Goal: Task Accomplishment & Management: Use online tool/utility

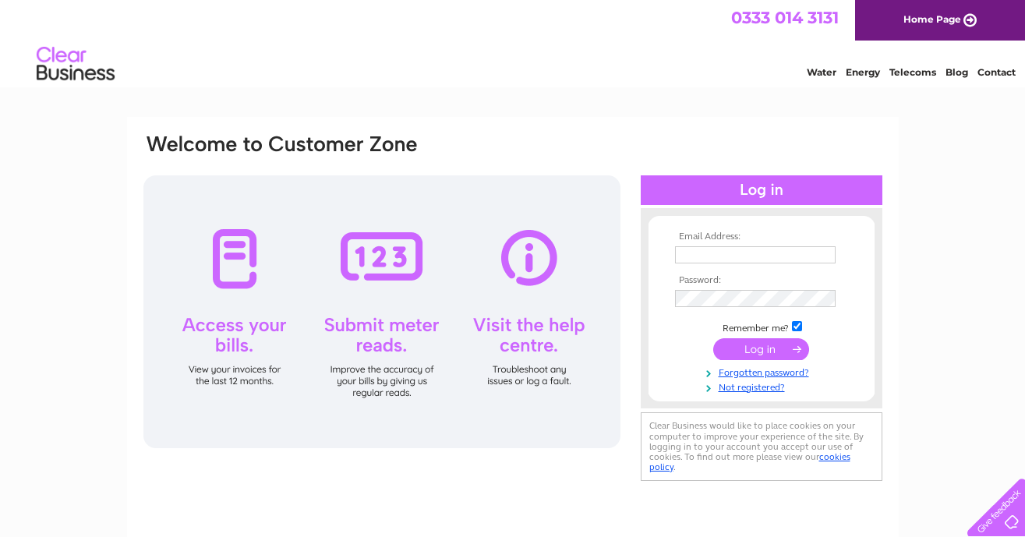
type input "tonywalker3@hotmail.com"
click at [736, 352] on input "submit" at bounding box center [762, 349] width 96 height 22
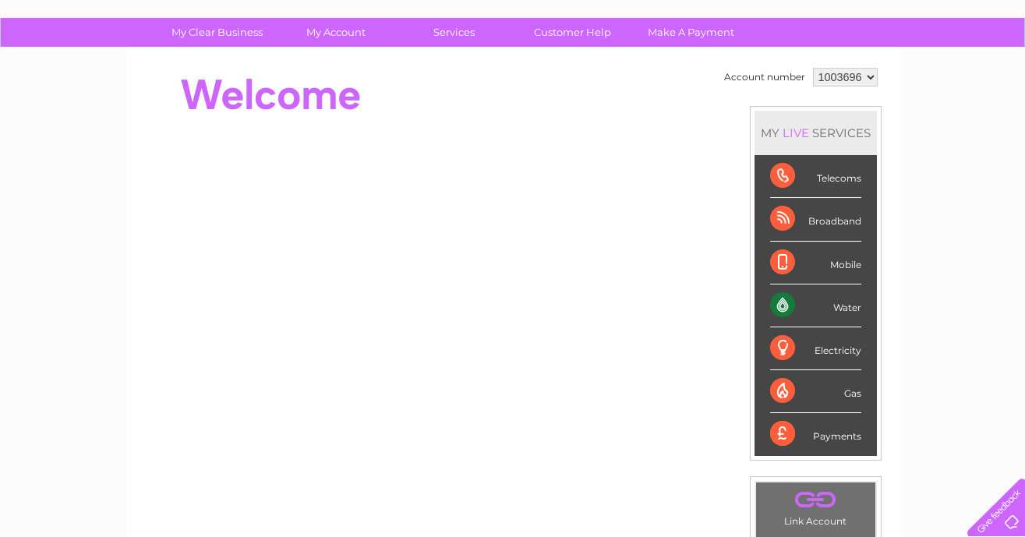
scroll to position [102, 0]
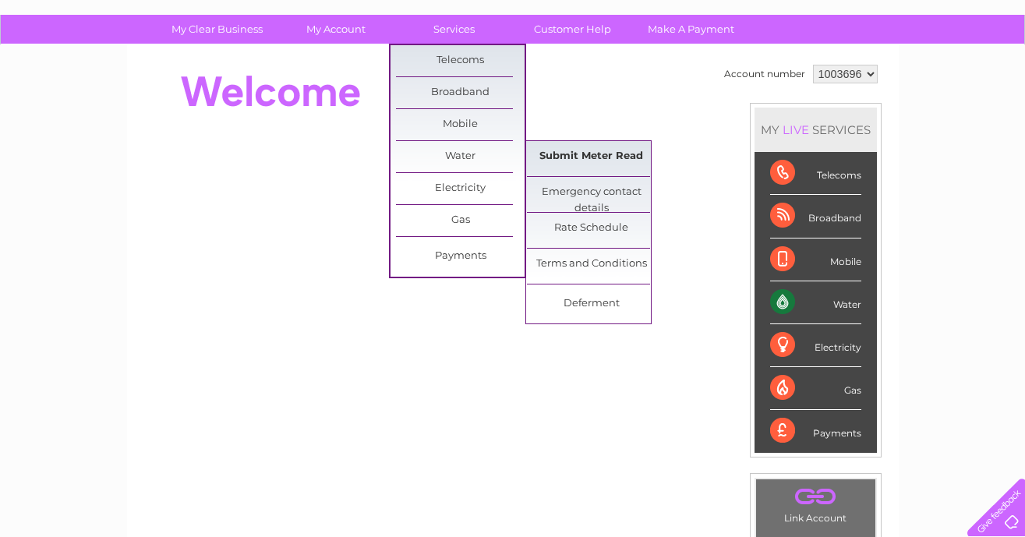
click at [567, 149] on link "Submit Meter Read" at bounding box center [591, 156] width 129 height 31
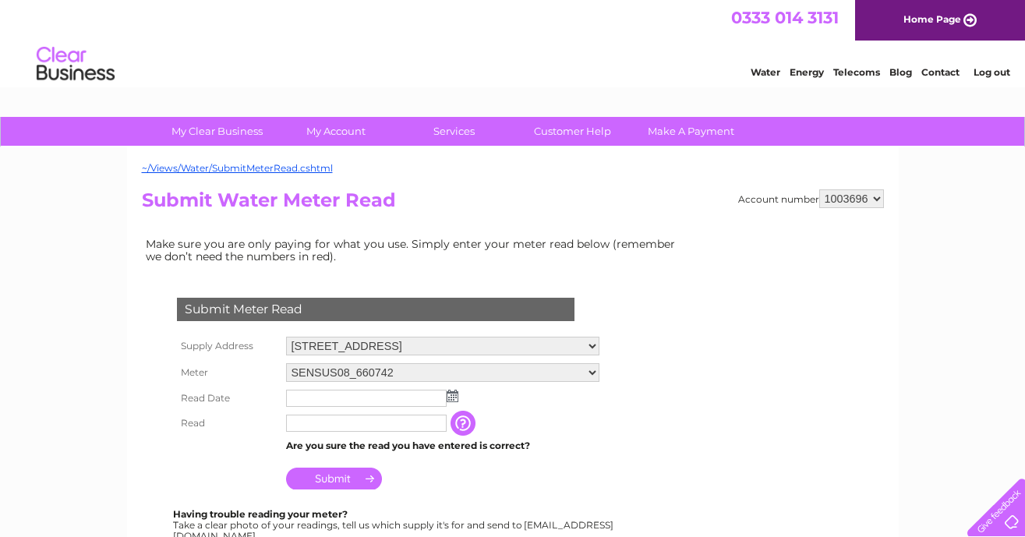
click at [359, 391] on input "text" at bounding box center [366, 398] width 161 height 17
click at [452, 398] on img at bounding box center [454, 397] width 12 height 12
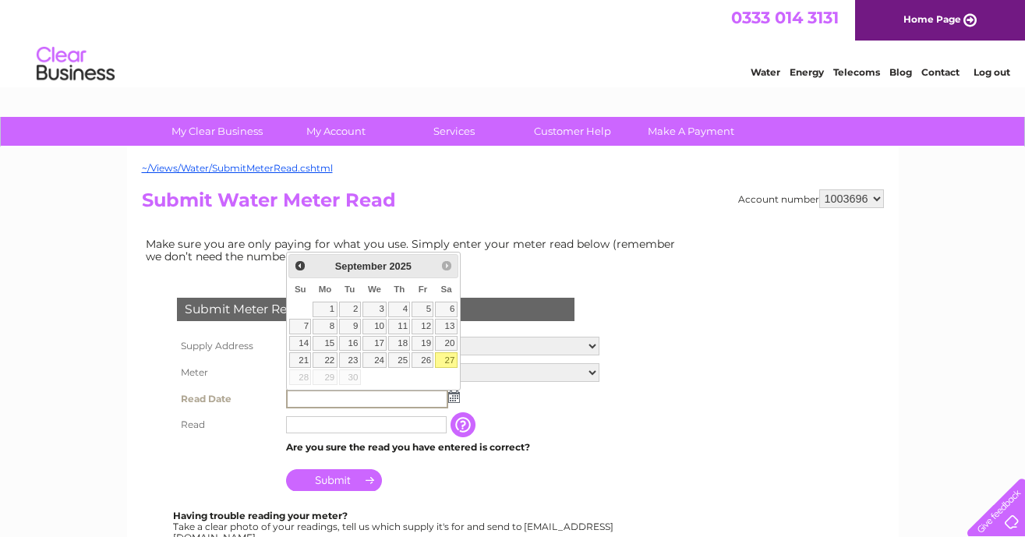
click at [448, 361] on link "27" at bounding box center [446, 360] width 22 height 16
type input "[DATE]"
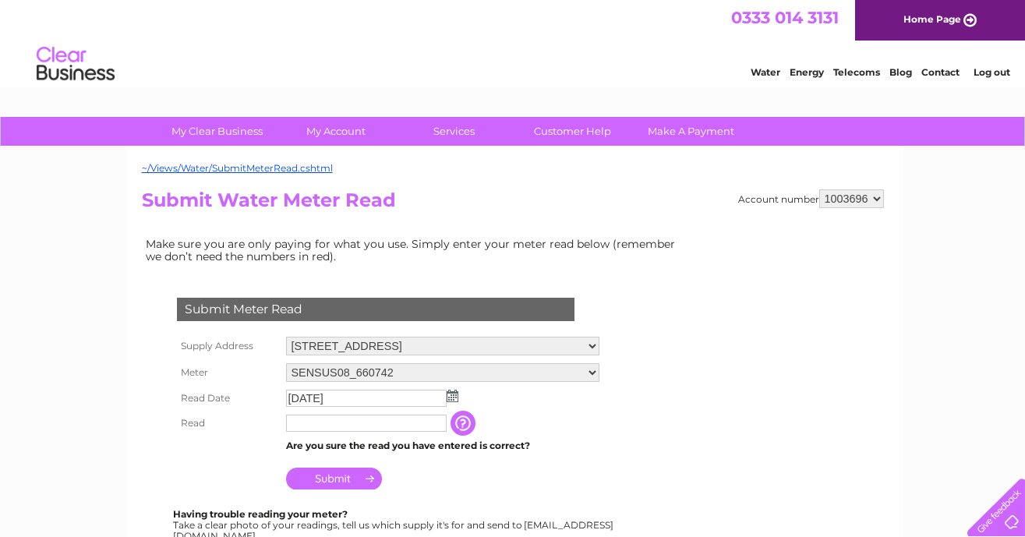
click at [345, 421] on input "text" at bounding box center [366, 423] width 161 height 17
type input "177"
click at [338, 481] on input "Submit" at bounding box center [334, 480] width 96 height 22
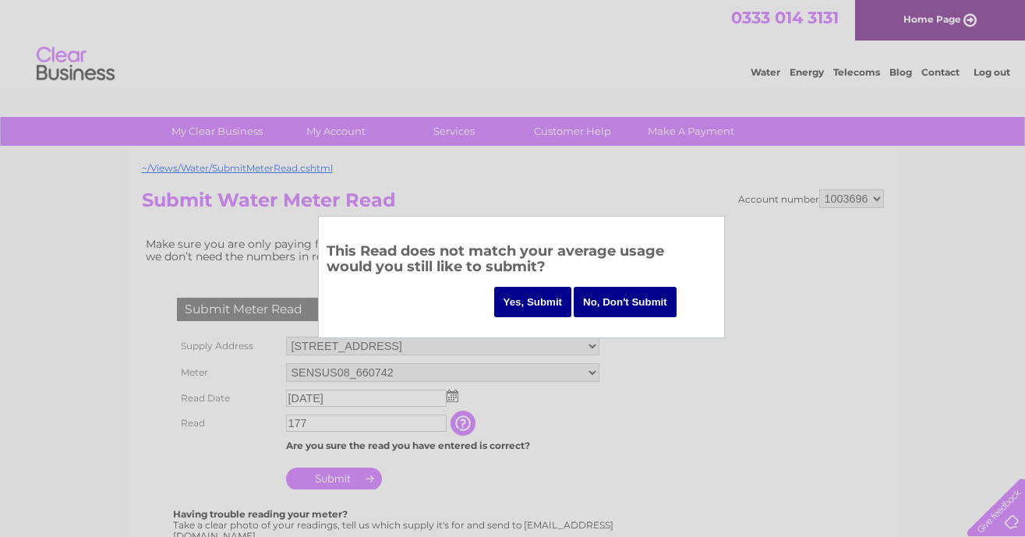
click at [534, 303] on input "Yes, Submit" at bounding box center [533, 302] width 78 height 30
